Goal: Task Accomplishment & Management: Complete application form

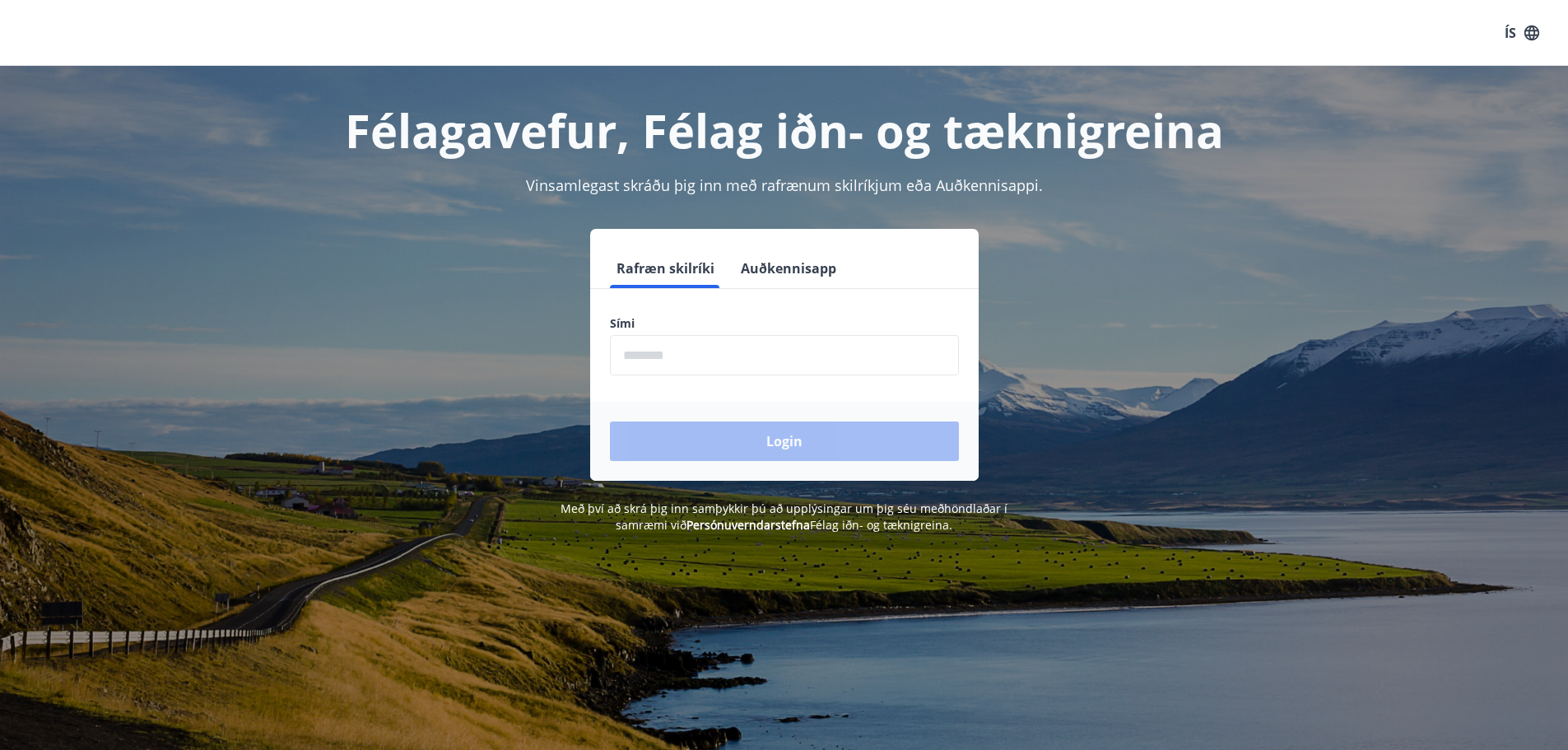
click at [695, 347] on input "phone" at bounding box center [784, 355] width 349 height 41
click at [695, 361] on input "phone" at bounding box center [784, 355] width 349 height 41
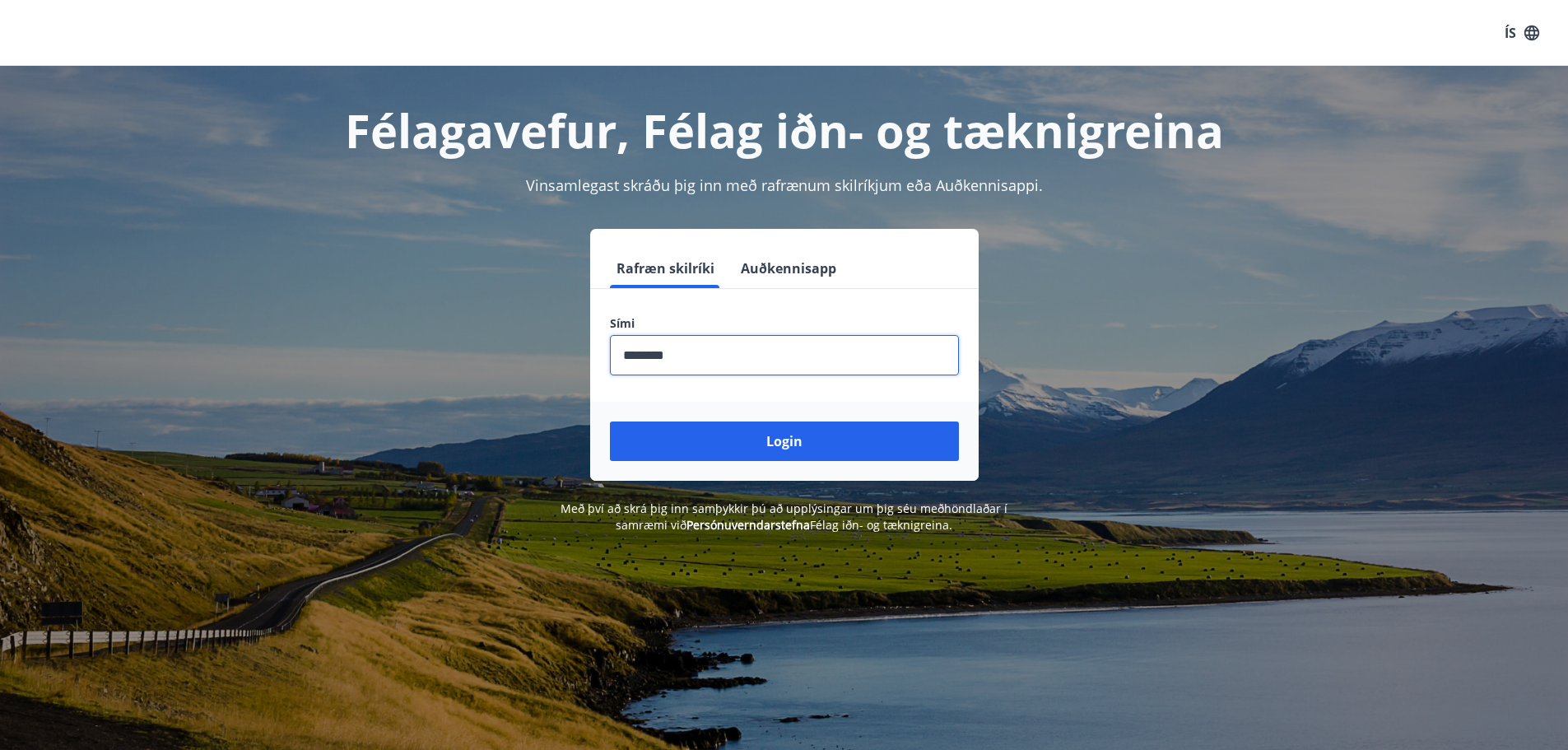
type input "********"
click at [610, 422] on button "Login" at bounding box center [784, 441] width 349 height 40
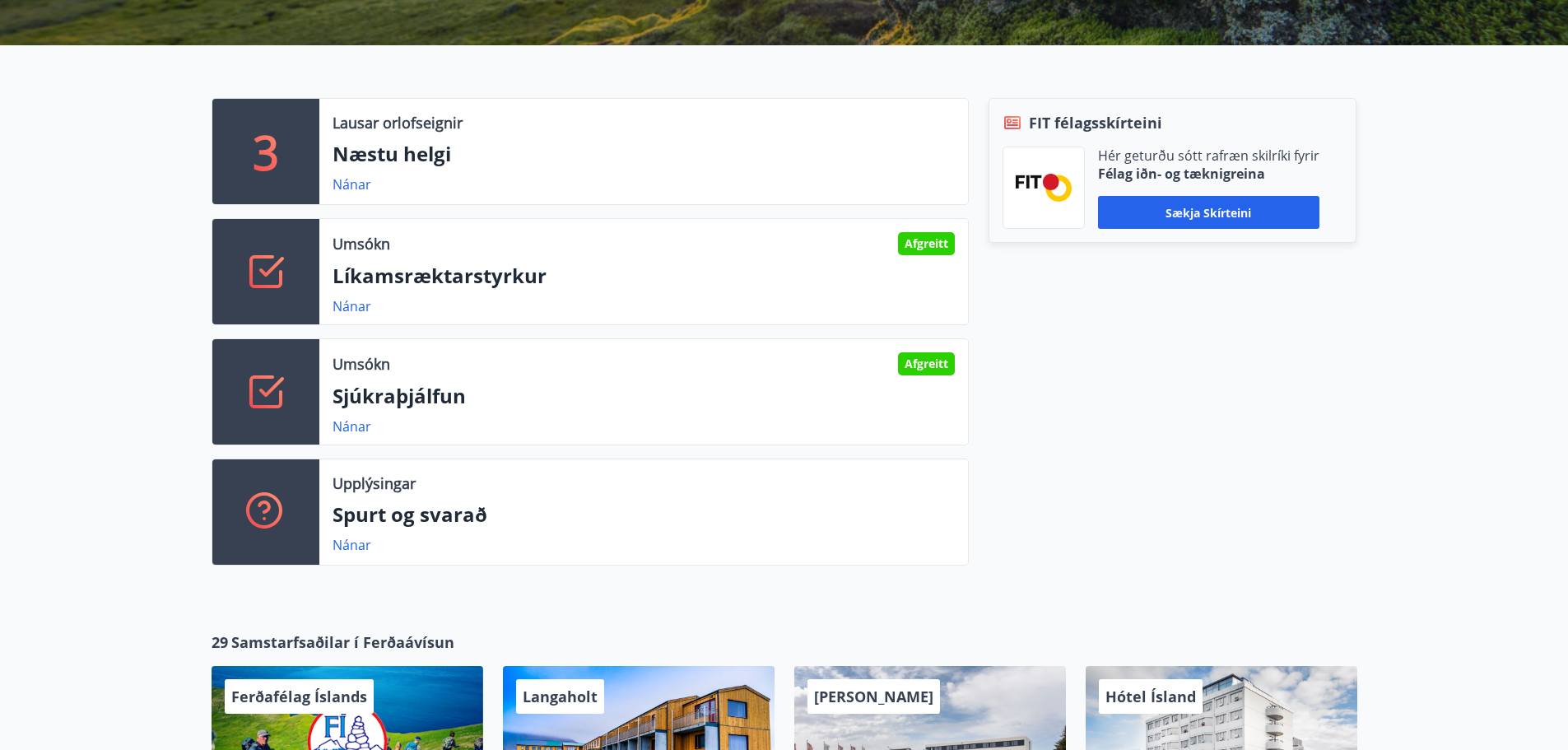
scroll to position [412, 0]
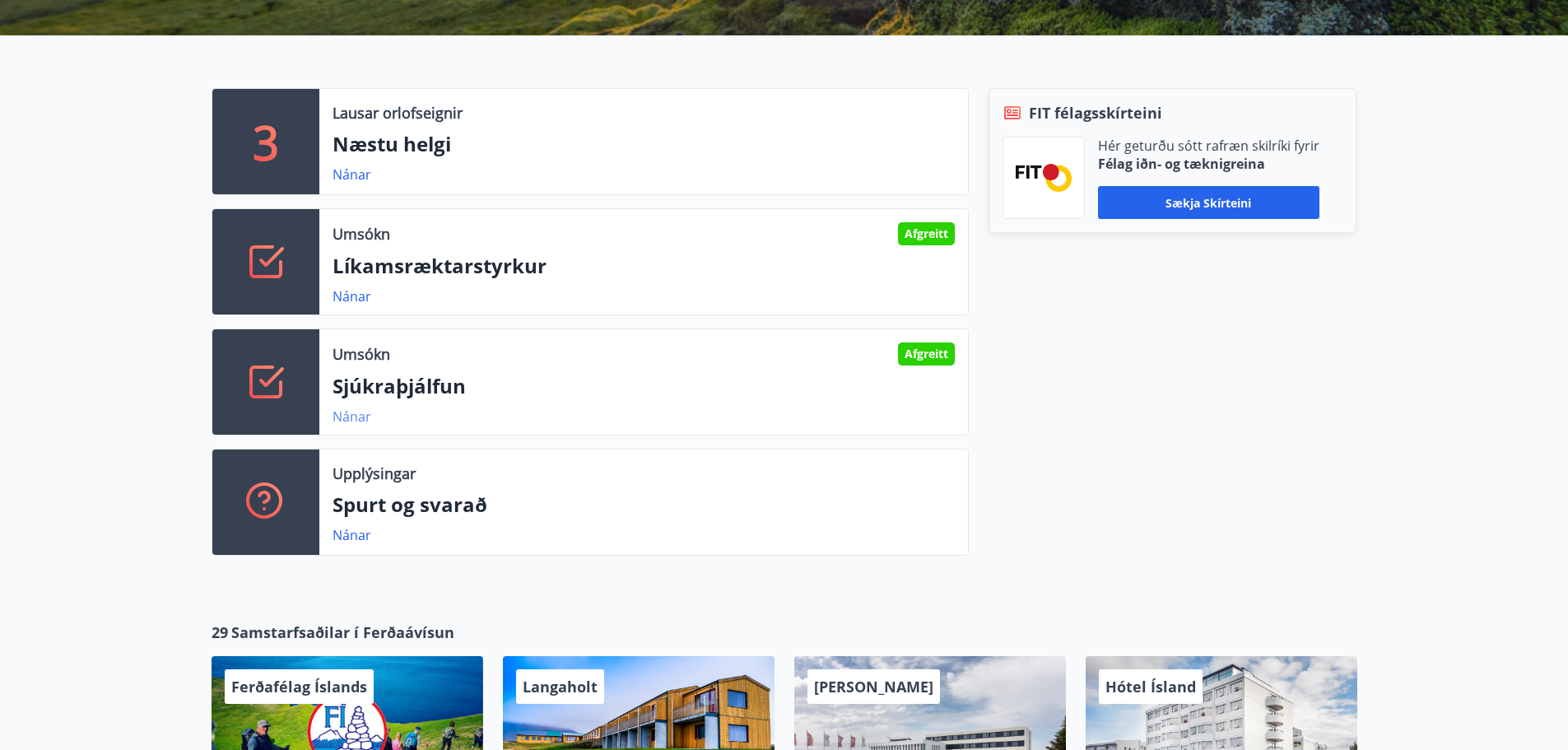
click at [354, 420] on link "Nánar" at bounding box center [352, 416] width 39 height 18
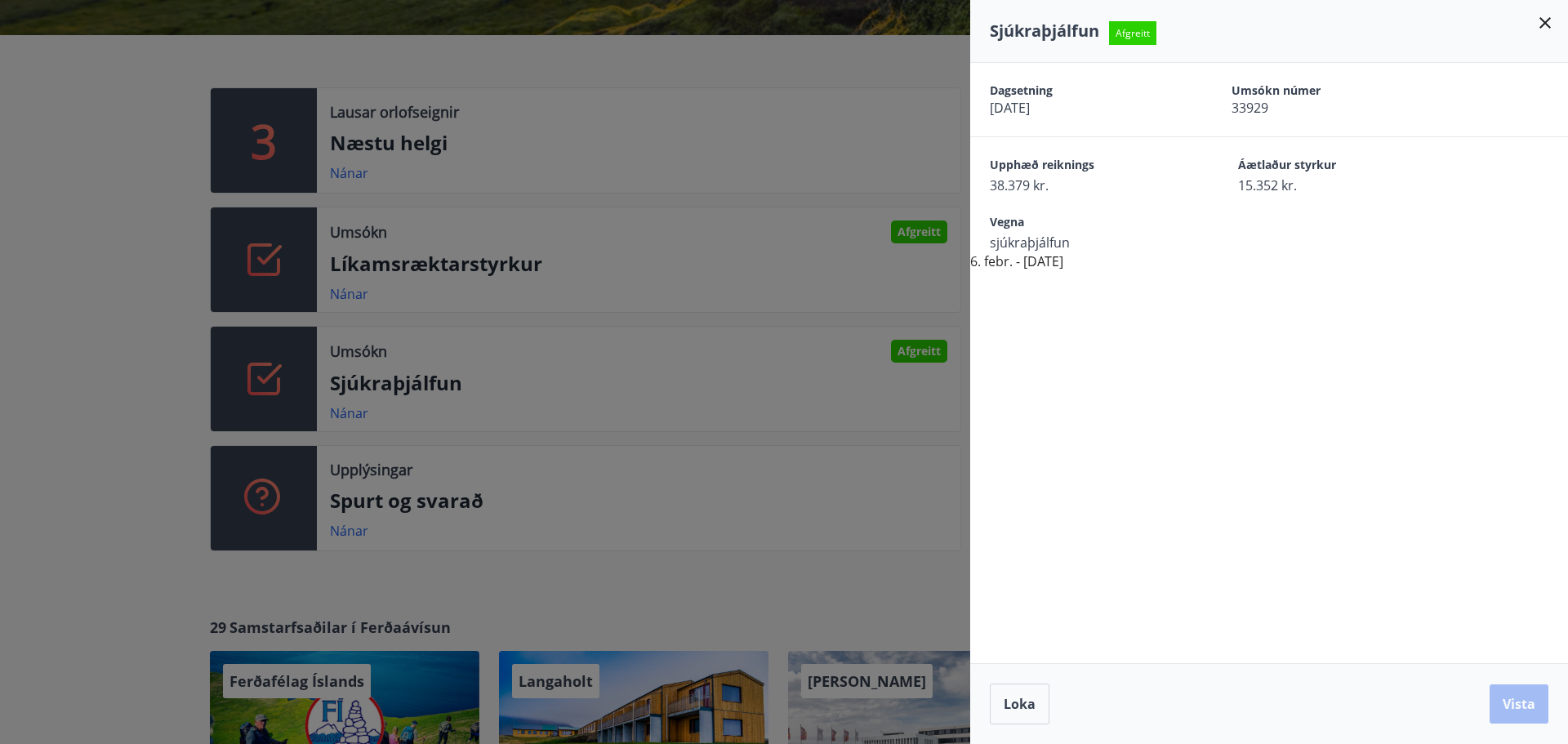
click at [1549, 22] on icon at bounding box center [1546, 23] width 20 height 20
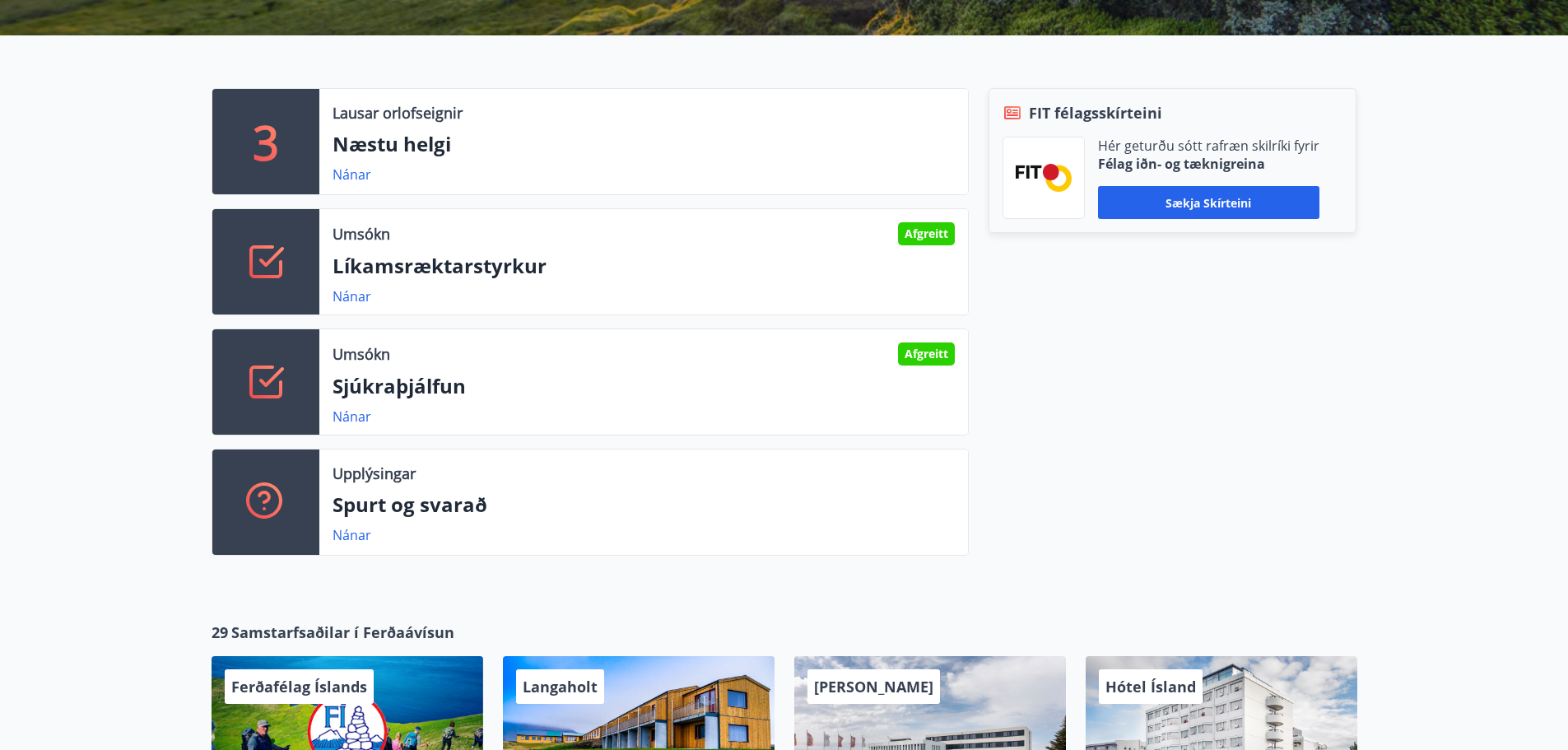
drag, startPoint x: 705, startPoint y: 242, endPoint x: 677, endPoint y: 261, distance: 33.8
click at [702, 246] on div "Umsókn Afgreitt Líkamsræktarstyrkur Nánar" at bounding box center [643, 261] width 649 height 105
click at [477, 248] on div "Umsókn Afgreitt Líkamsræktarstyrkur Nánar" at bounding box center [643, 261] width 649 height 105
click at [359, 294] on link "Nánar" at bounding box center [352, 297] width 39 height 18
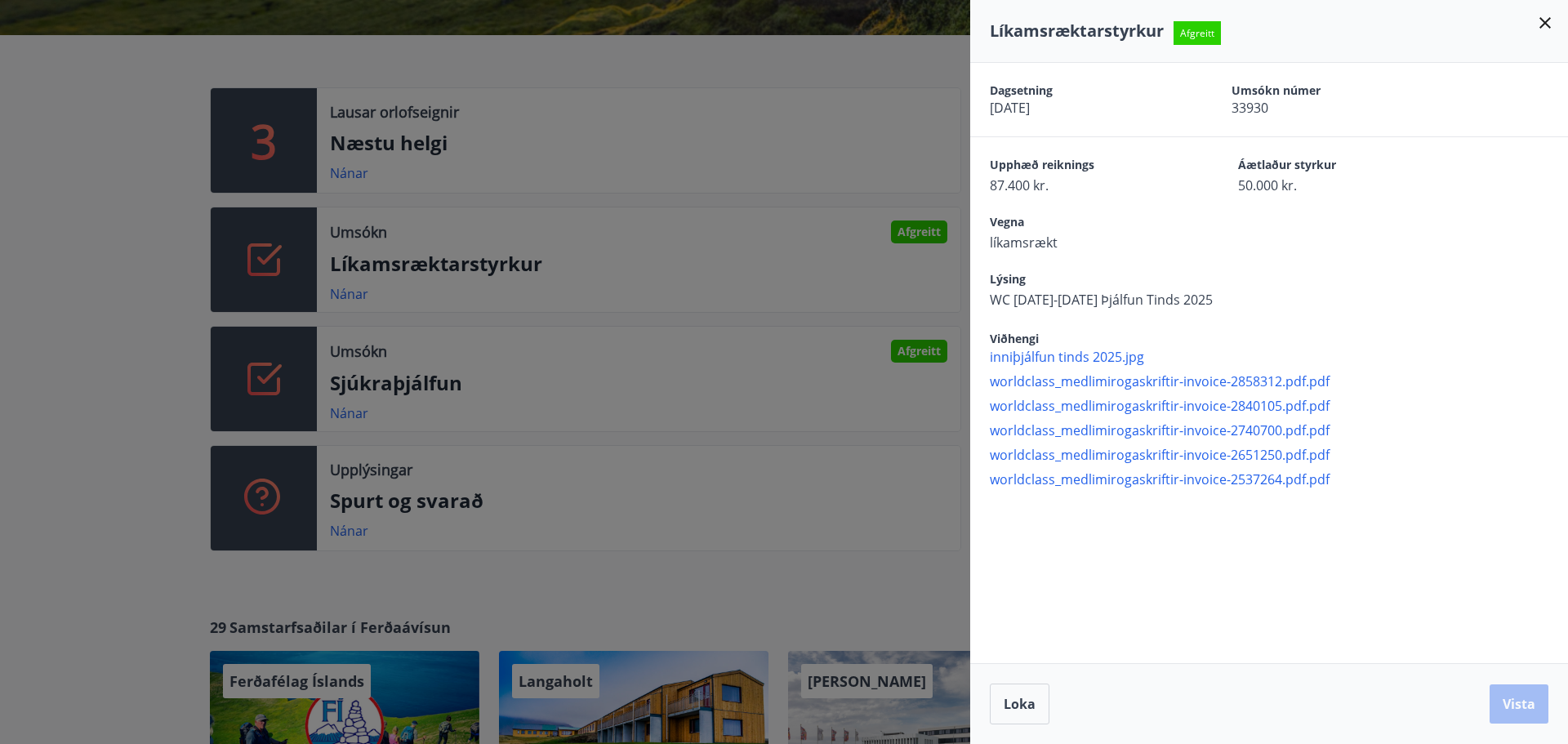
click at [1538, 23] on icon at bounding box center [1546, 23] width 20 height 20
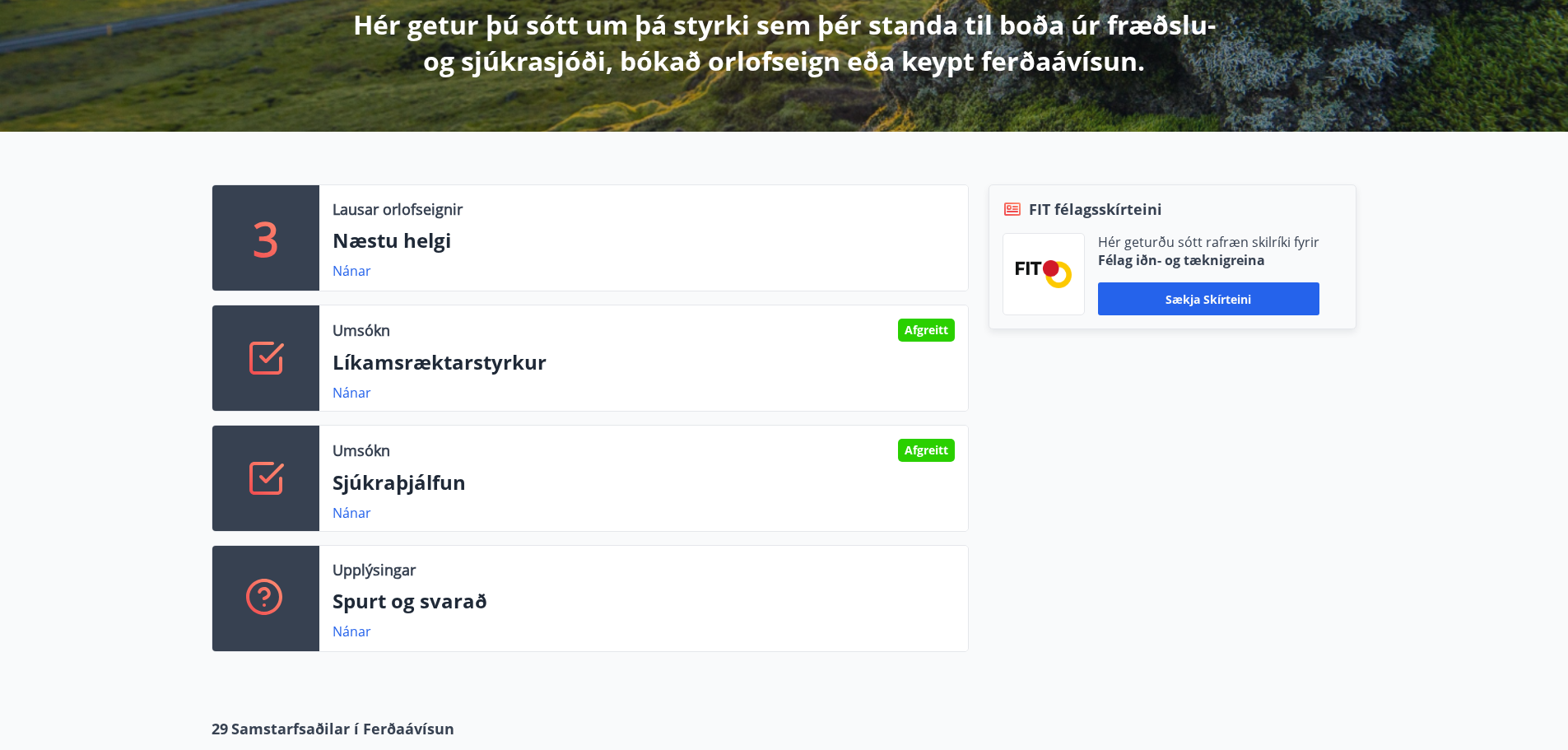
scroll to position [0, 0]
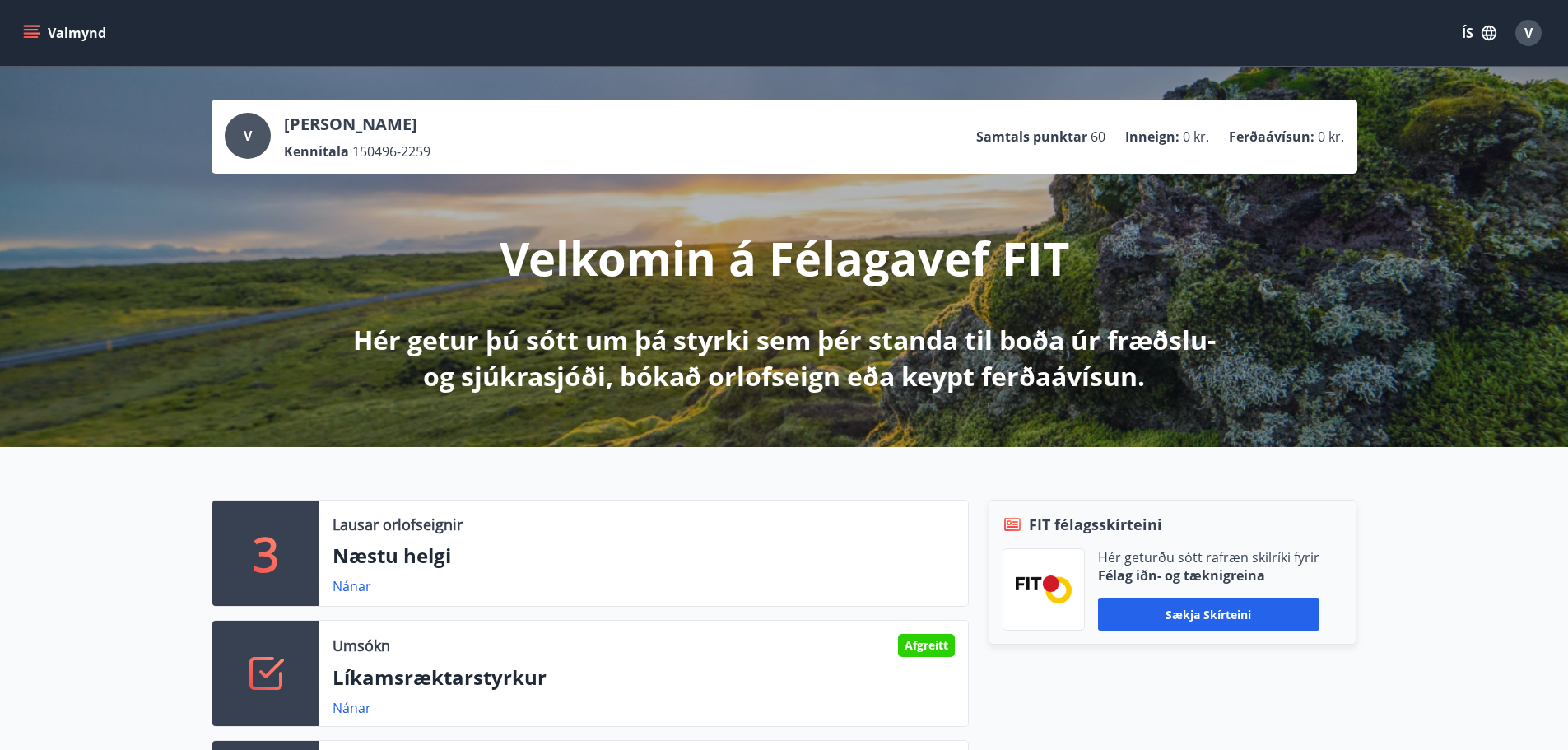
click at [240, 142] on div "V" at bounding box center [247, 136] width 46 height 46
click at [31, 33] on icon "menu" at bounding box center [33, 33] width 18 height 2
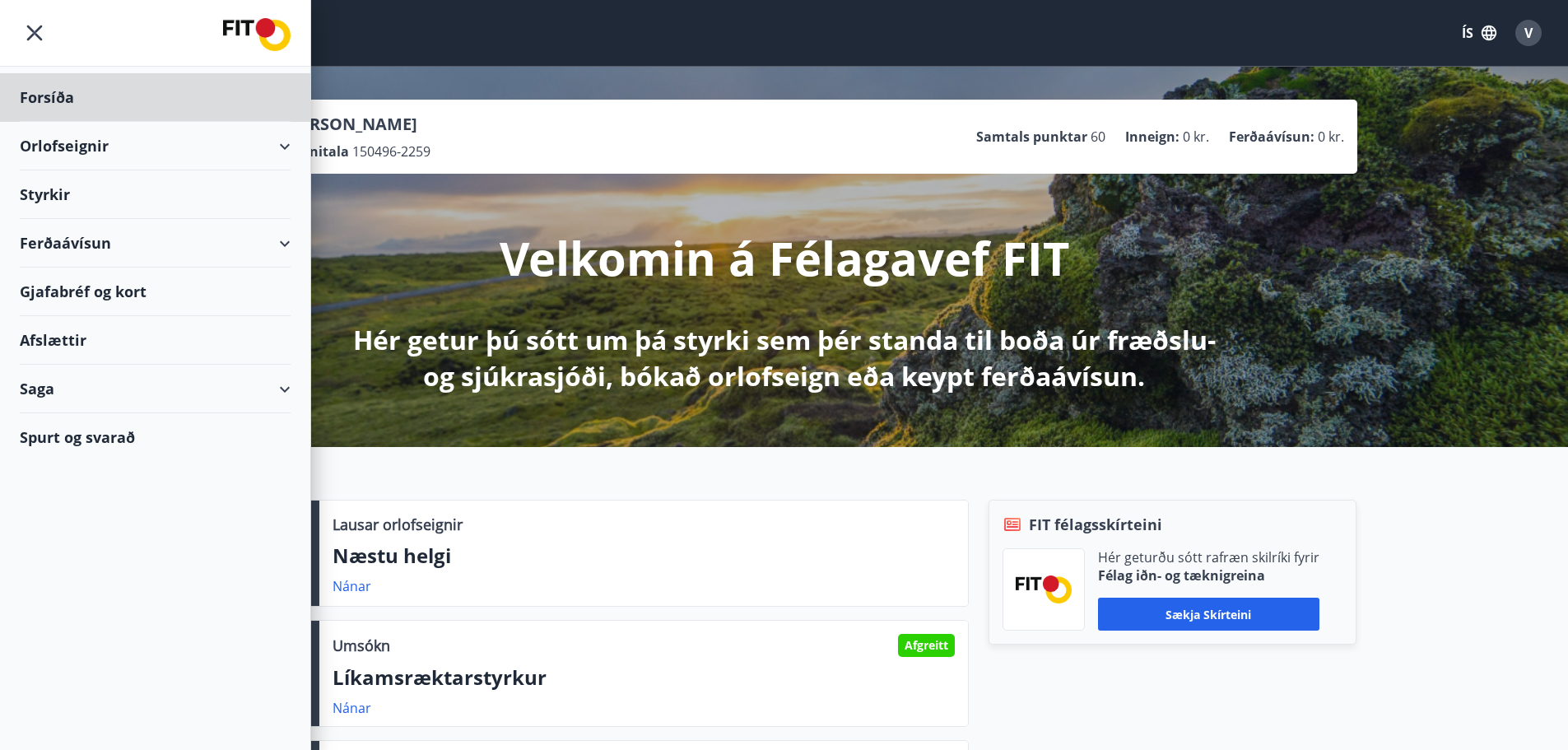
click at [90, 199] on div "Styrkir" at bounding box center [155, 195] width 271 height 49
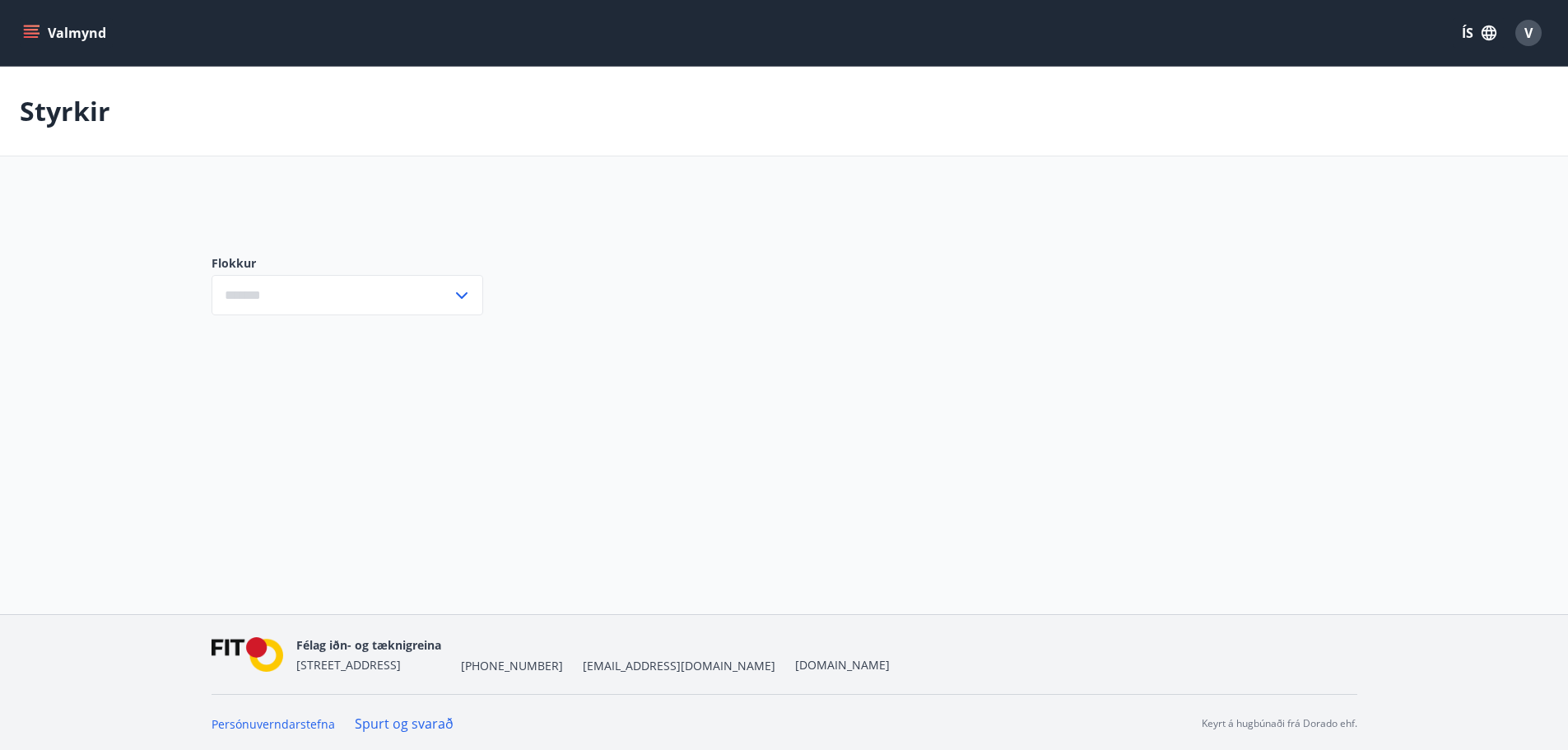
type input "***"
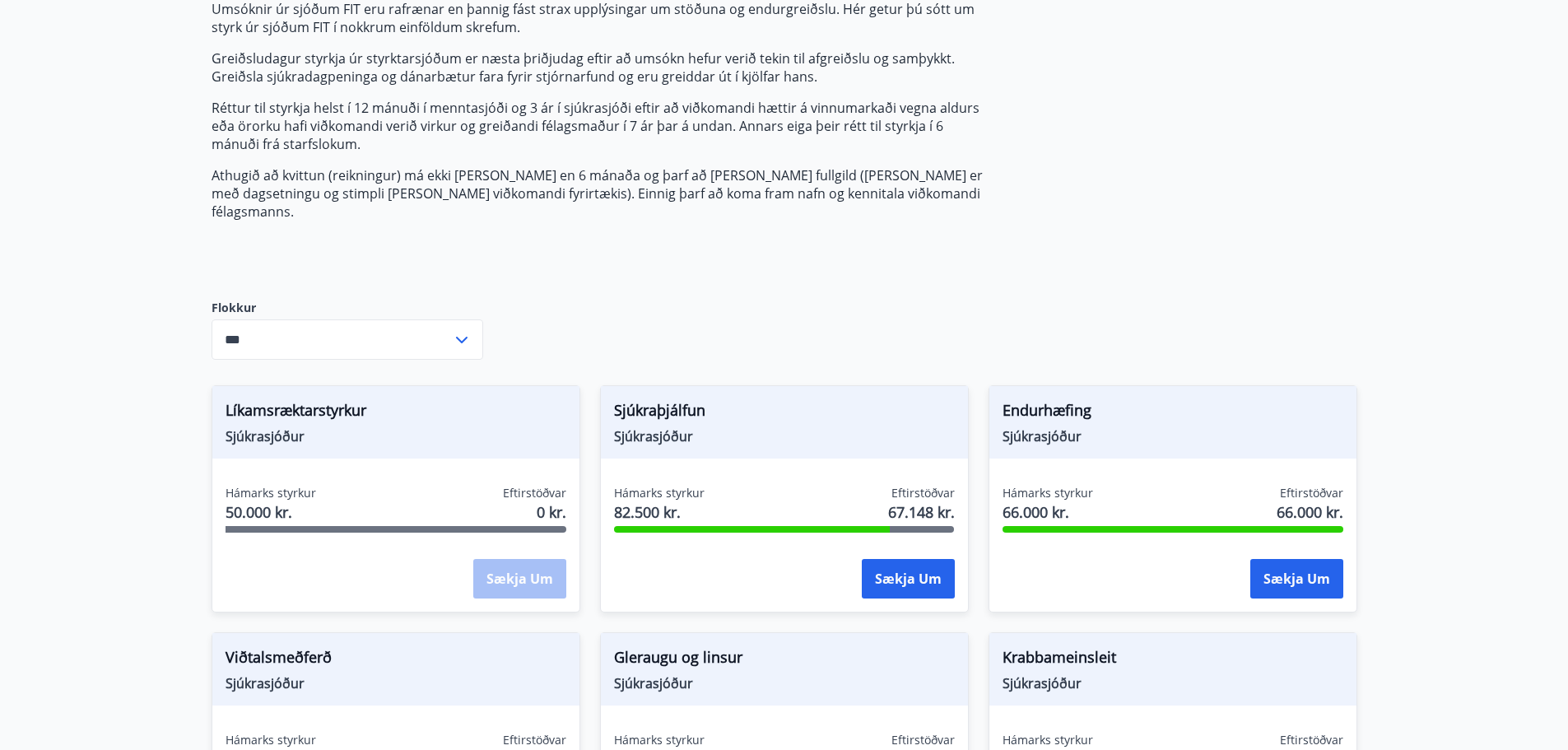
scroll to position [247, 0]
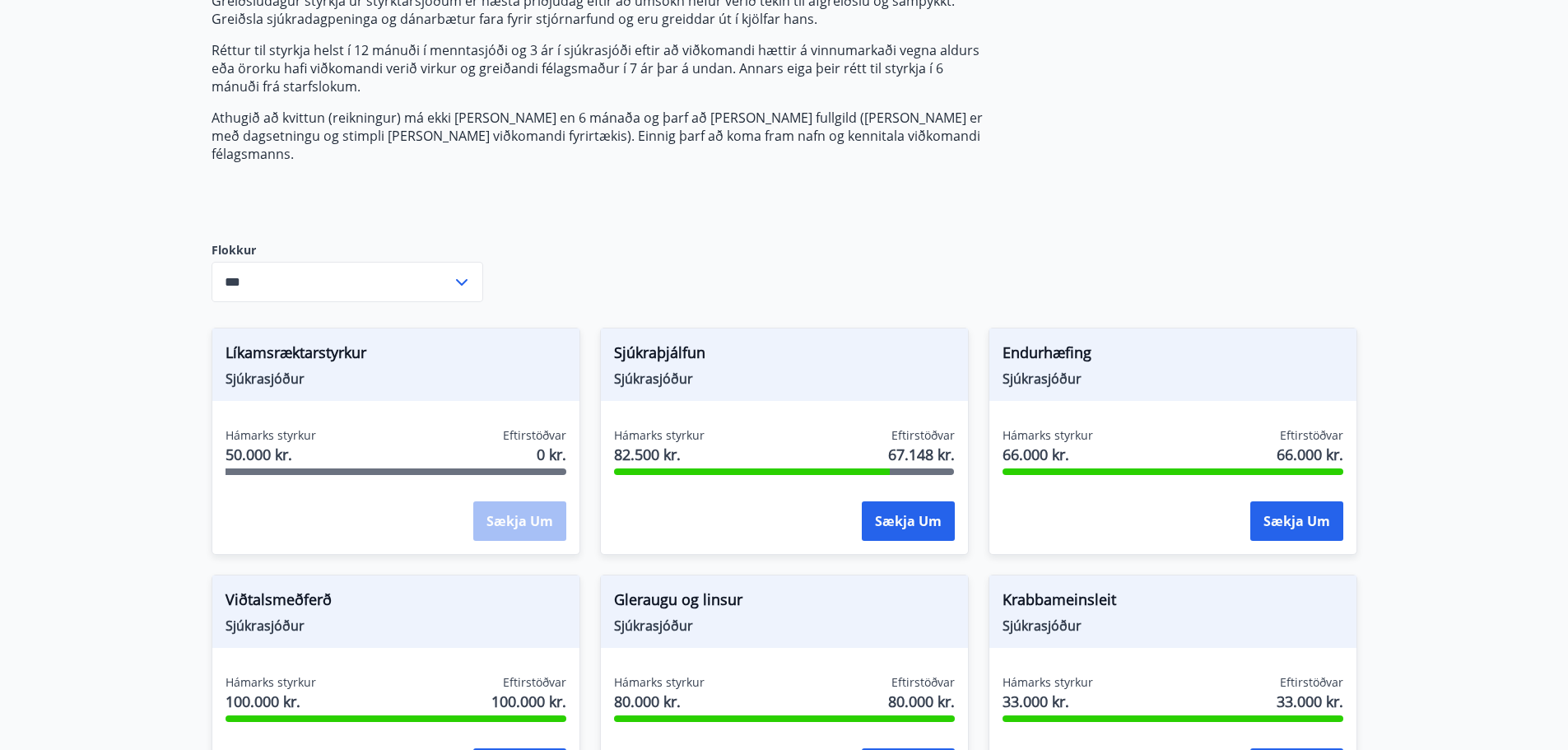
click at [675, 342] on span "Sjúkraþjálfun" at bounding box center [784, 356] width 341 height 28
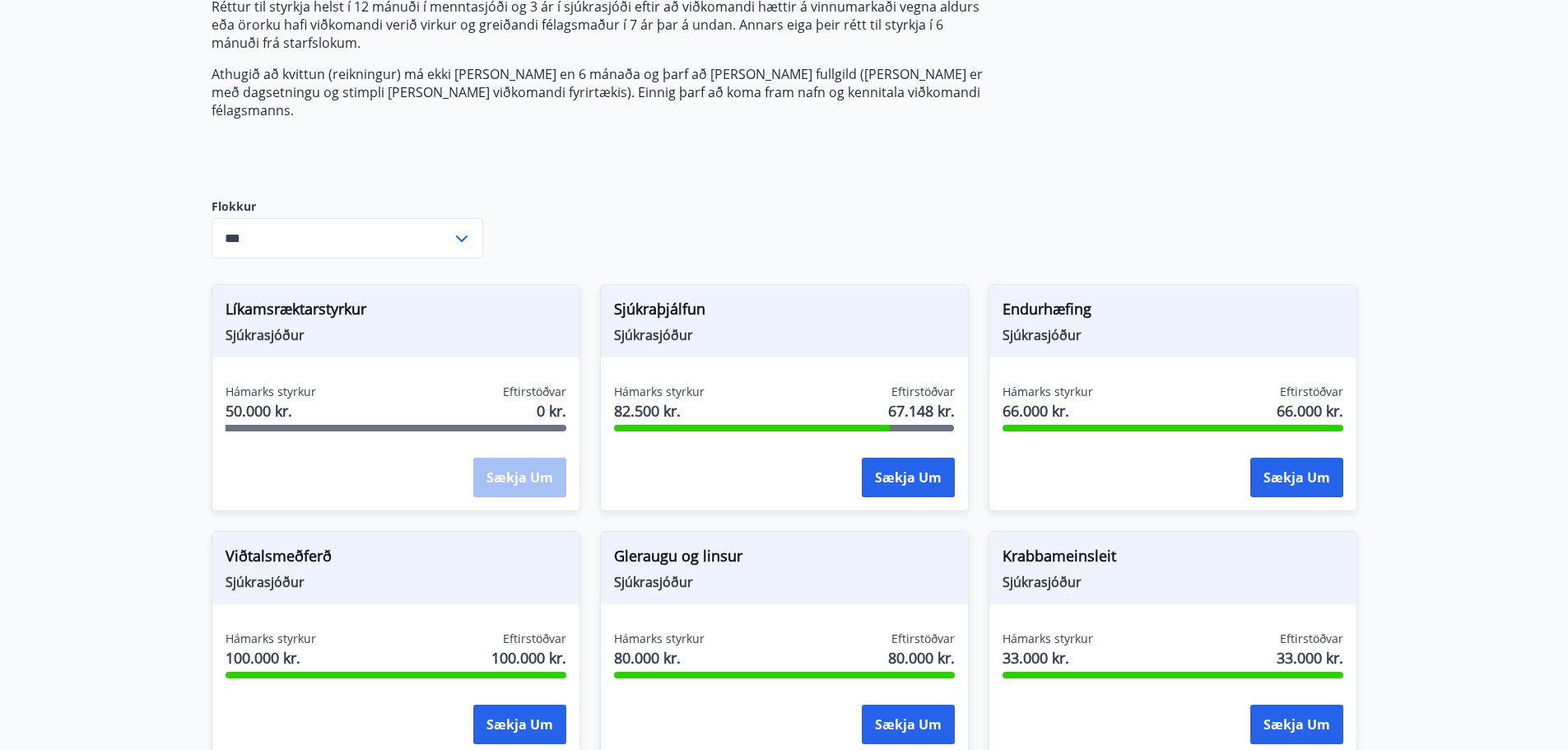
scroll to position [329, 0]
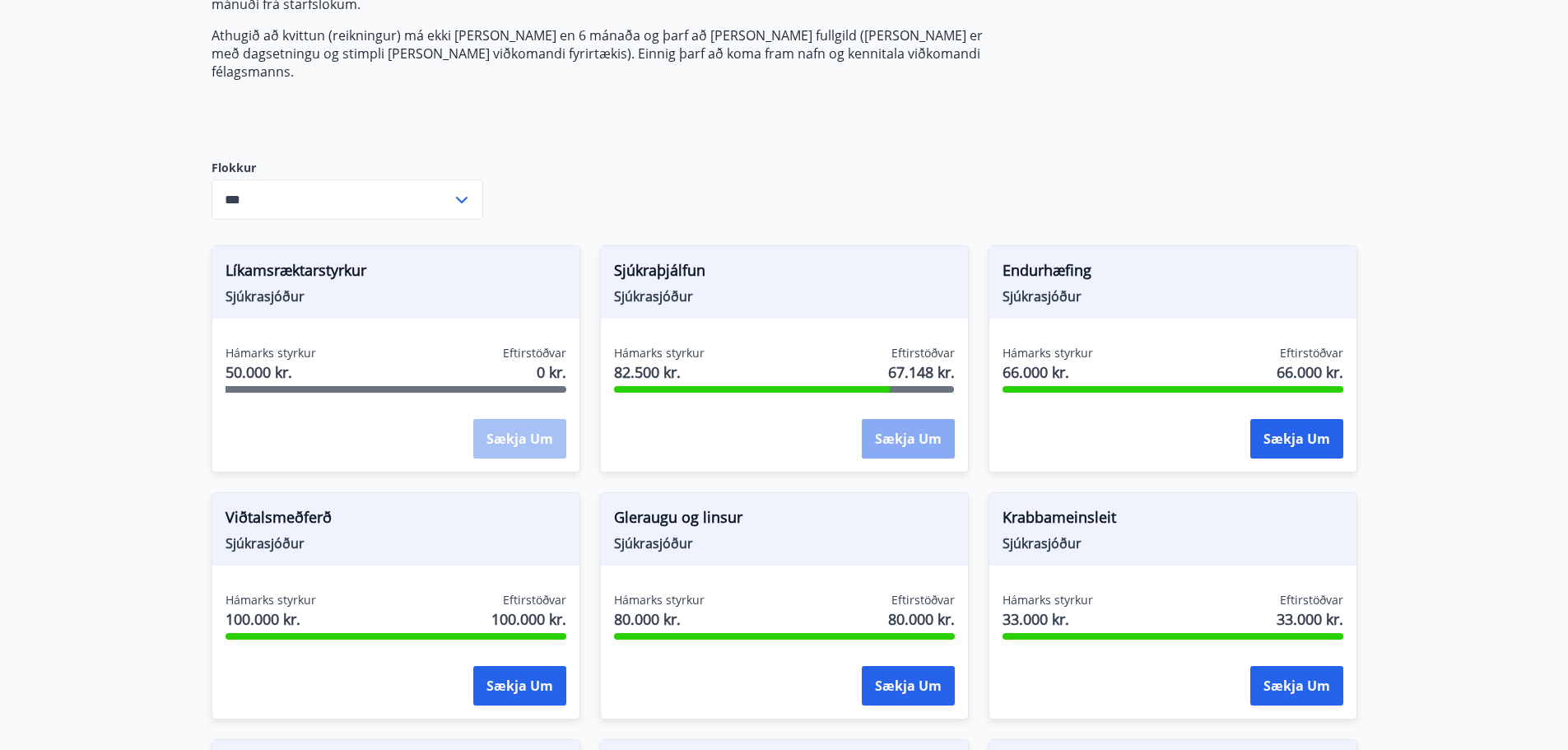
click at [897, 424] on button "Sækja um" at bounding box center [908, 439] width 93 height 40
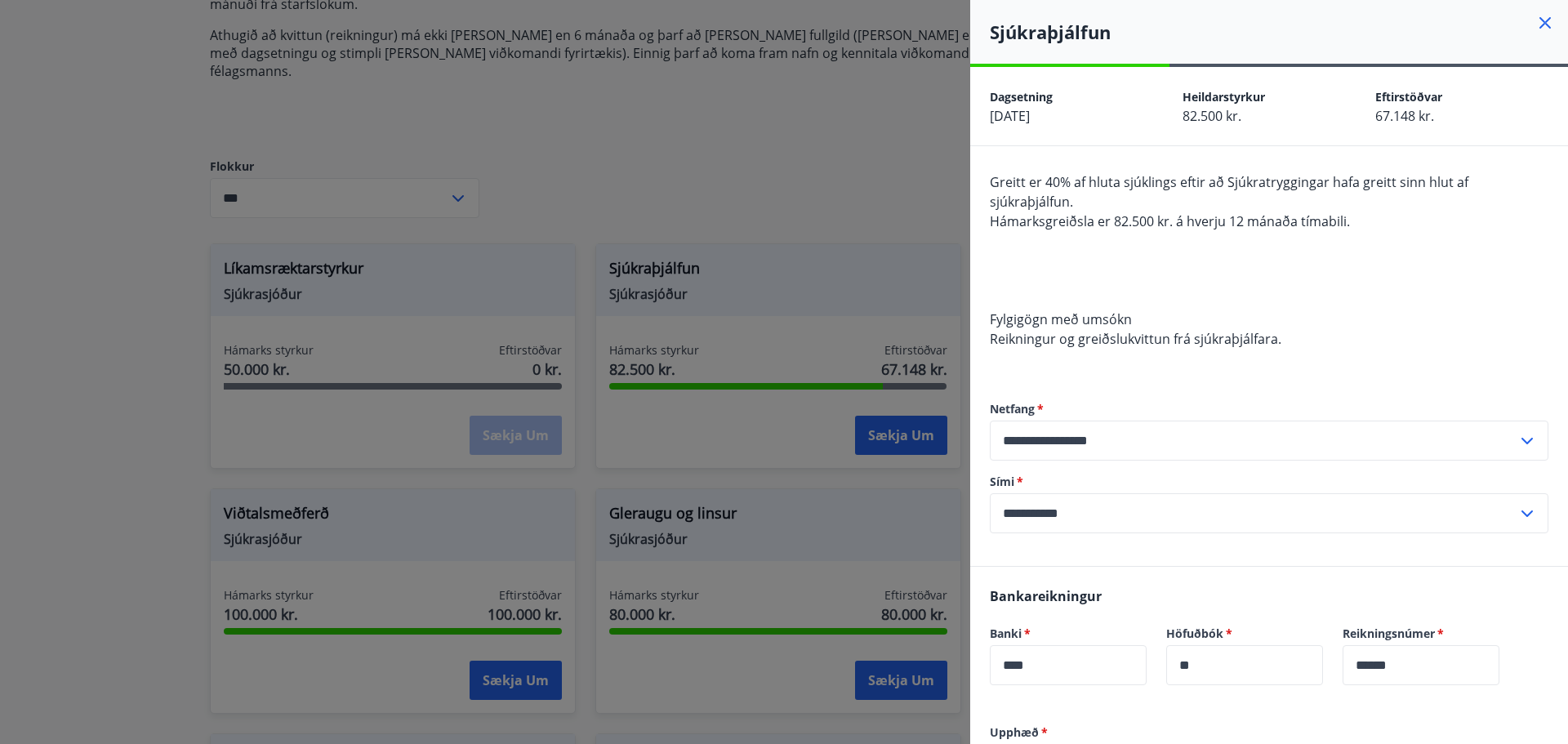
click at [1536, 31] on icon at bounding box center [1546, 23] width 20 height 20
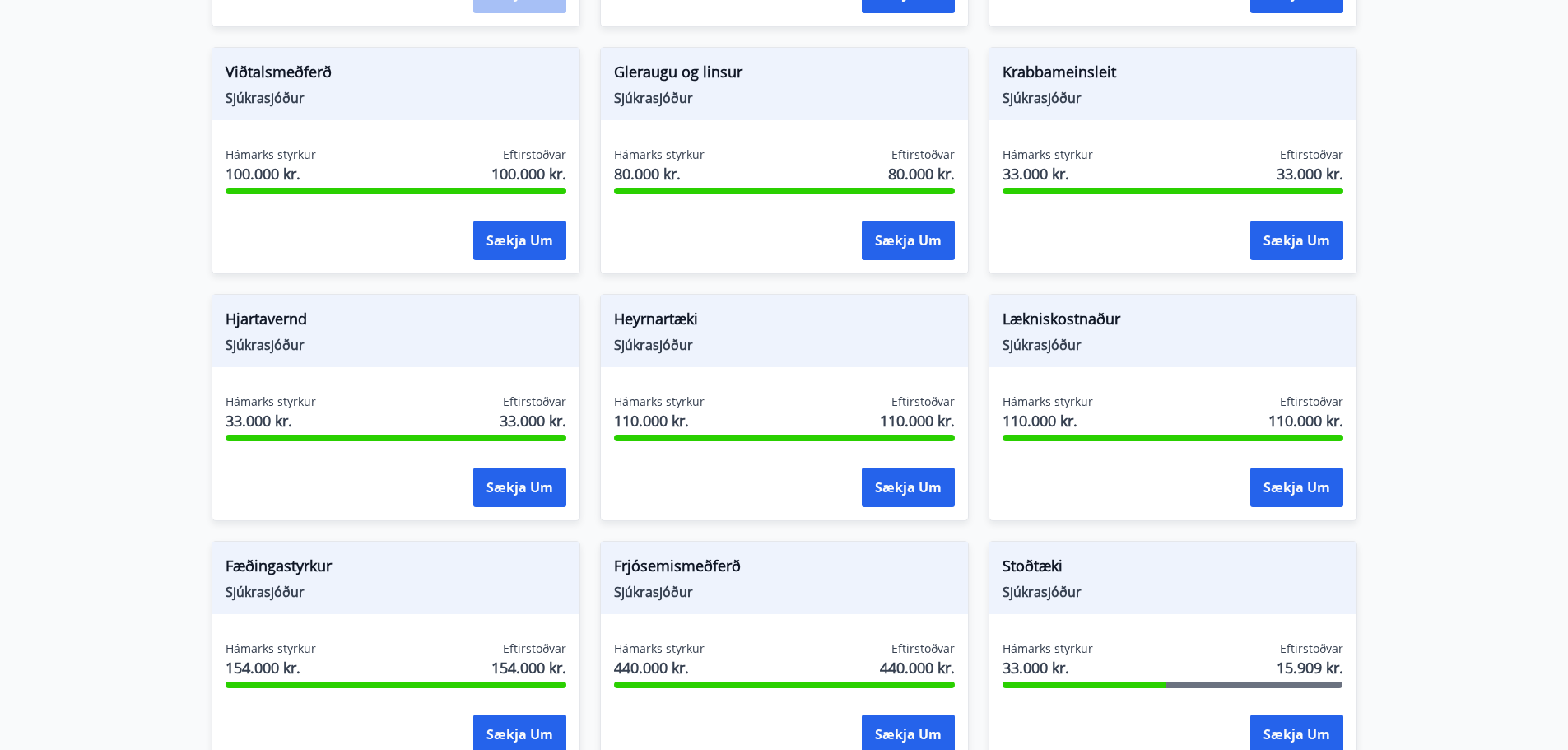
scroll to position [439, 0]
